Goal: Check status: Check status

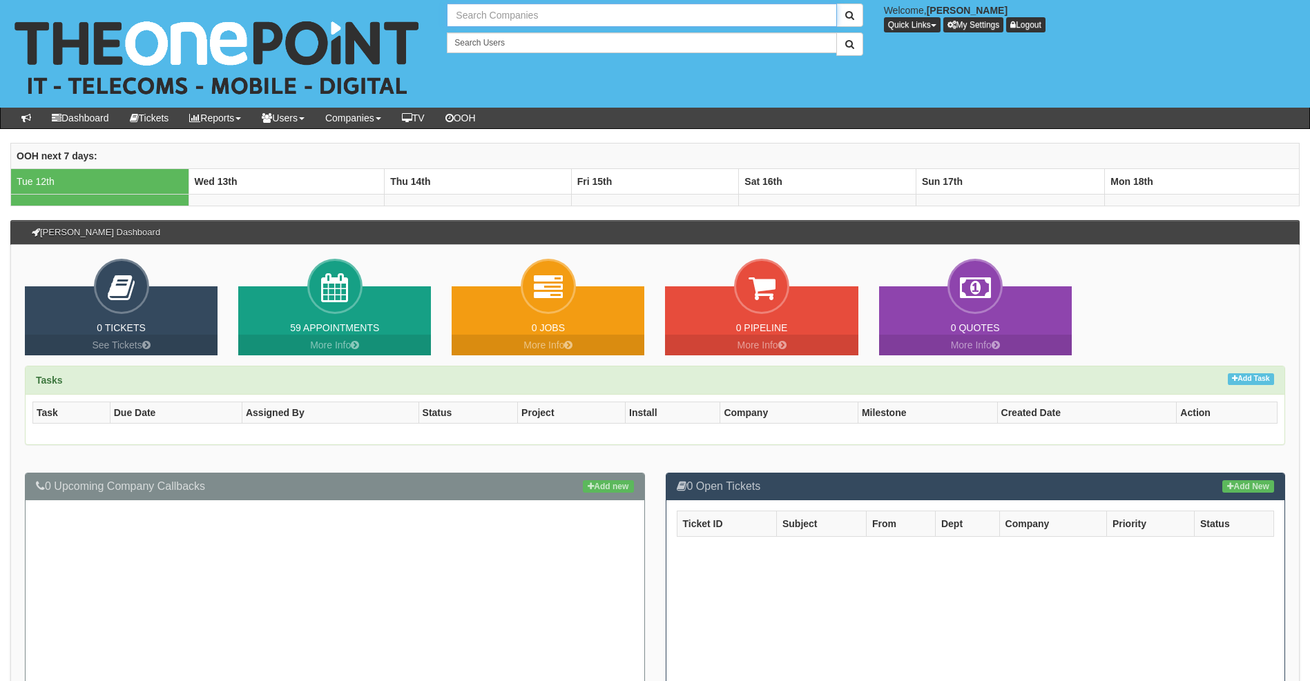
click at [534, 22] on input "text" at bounding box center [641, 14] width 389 height 23
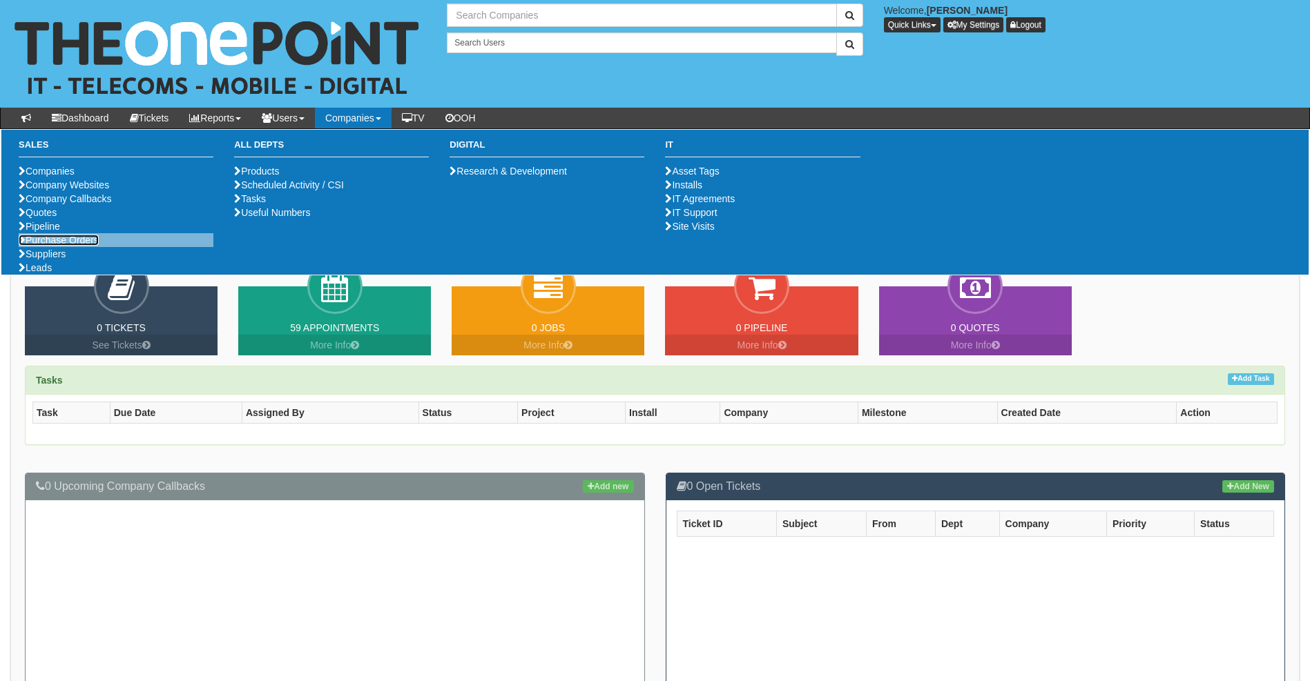
type input "Search Companies"
click at [62, 246] on link "Purchase Orders" at bounding box center [59, 240] width 80 height 11
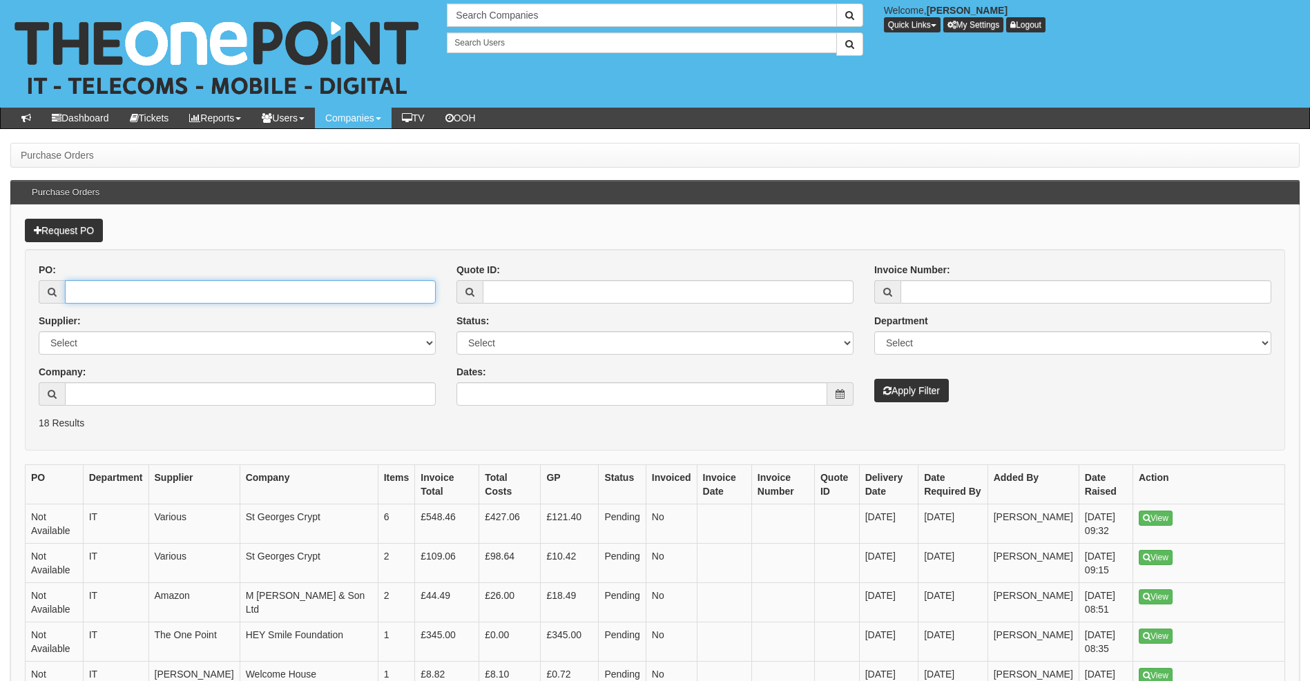
click at [128, 293] on input "PO:" at bounding box center [250, 291] width 371 height 23
type input "19233"
click at [874, 379] on button "Apply Filter" at bounding box center [911, 390] width 75 height 23
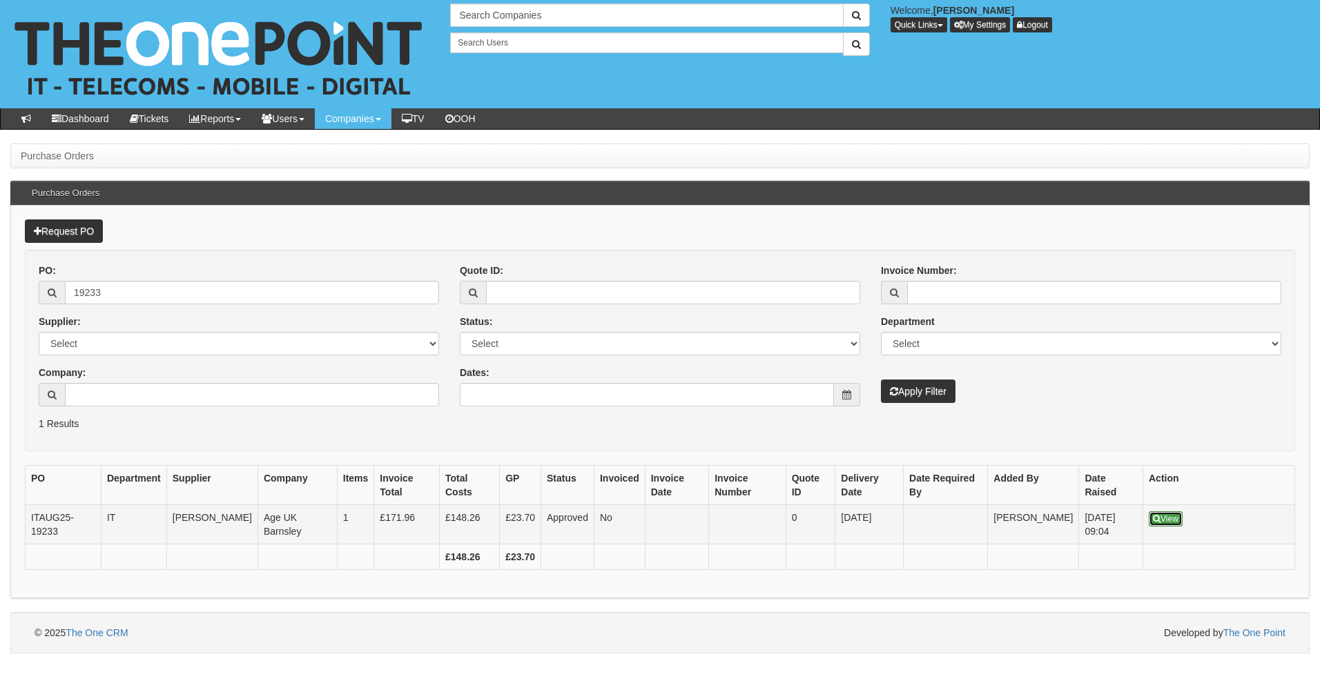
click at [1154, 519] on icon at bounding box center [1157, 519] width 8 height 8
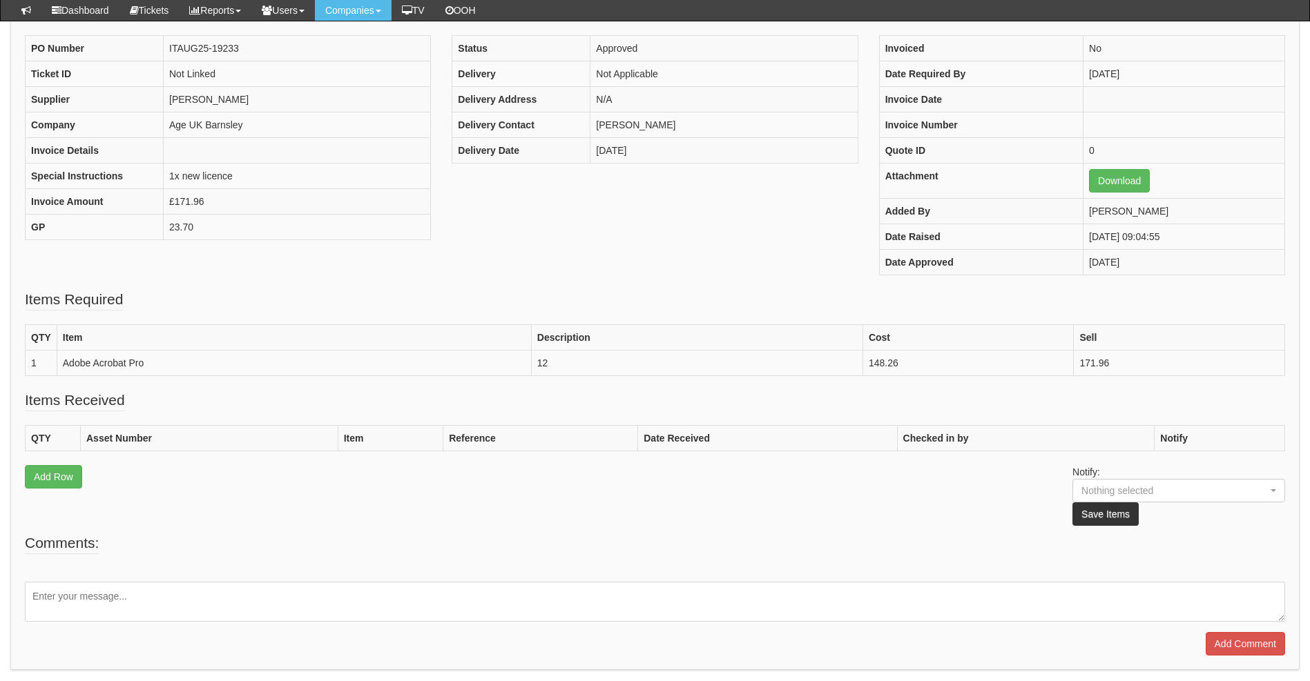
scroll to position [124, 0]
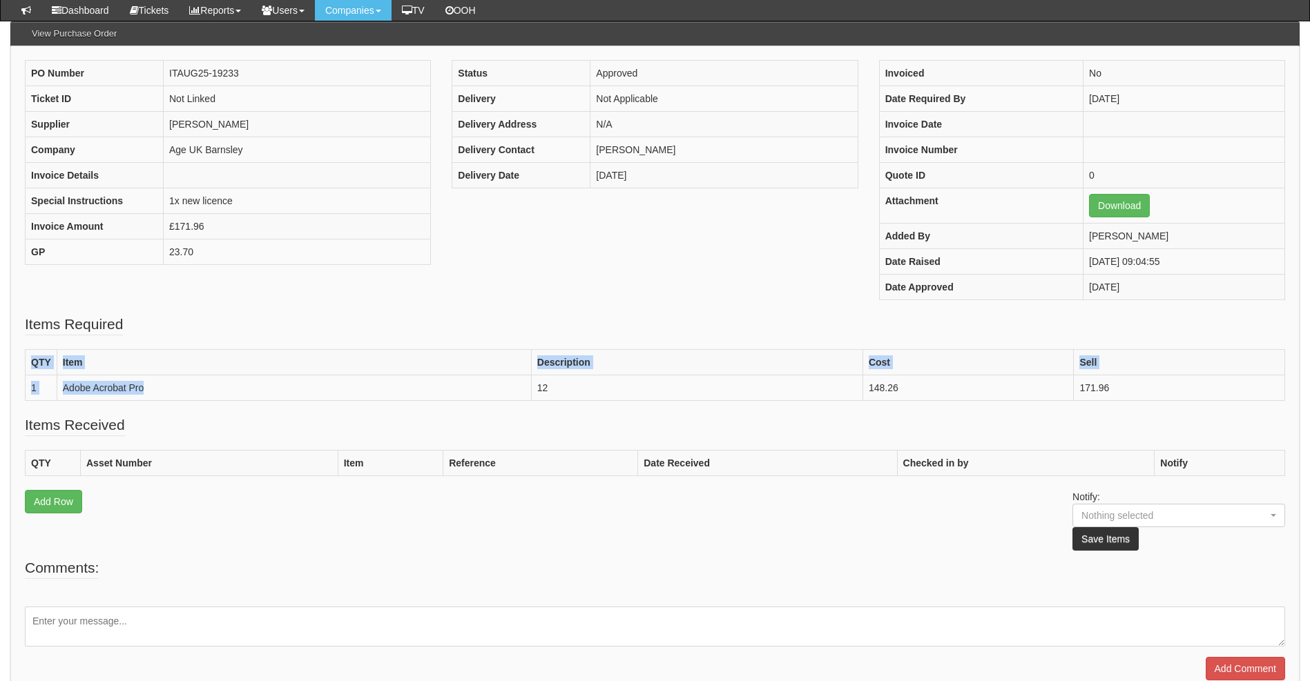
drag, startPoint x: 147, startPoint y: 385, endPoint x: 12, endPoint y: 376, distance: 135.6
click at [12, 376] on div "PO Number ITAUG25-19233 Ticket ID Not Linked Supplier [PERSON_NAME] Company Age…" at bounding box center [654, 370] width 1289 height 649
drag, startPoint x: 12, startPoint y: 376, endPoint x: 453, endPoint y: 317, distance: 445.1
click at [444, 324] on fieldset "Items Required QTY Item Description Cost Sell 1 Adobe Acrobat Pro 12 148.26 171…" at bounding box center [655, 364] width 1260 height 101
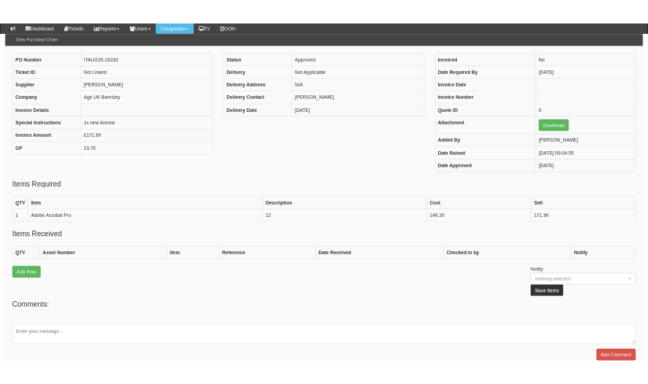
scroll to position [251, 0]
